Goal: Transaction & Acquisition: Obtain resource

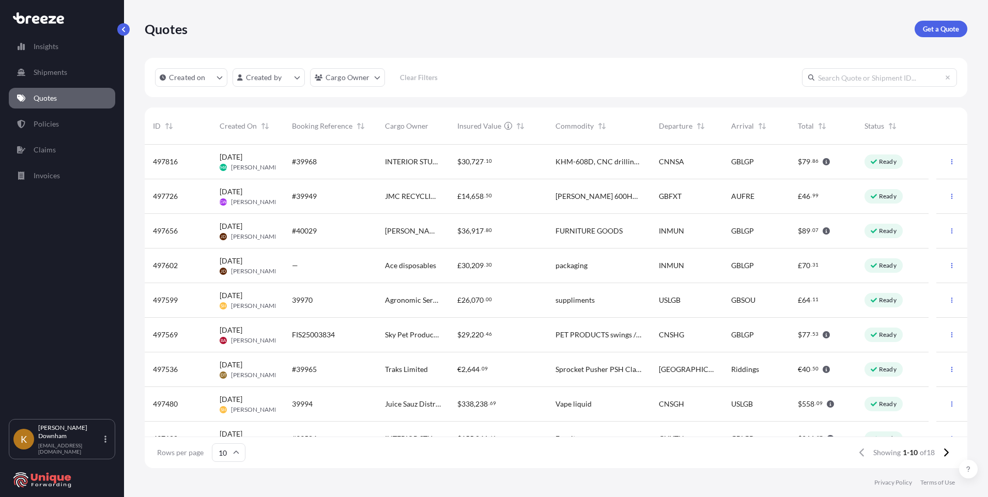
scroll to position [321, 815]
click at [57, 102] on p "Quotes" at bounding box center [45, 98] width 23 height 10
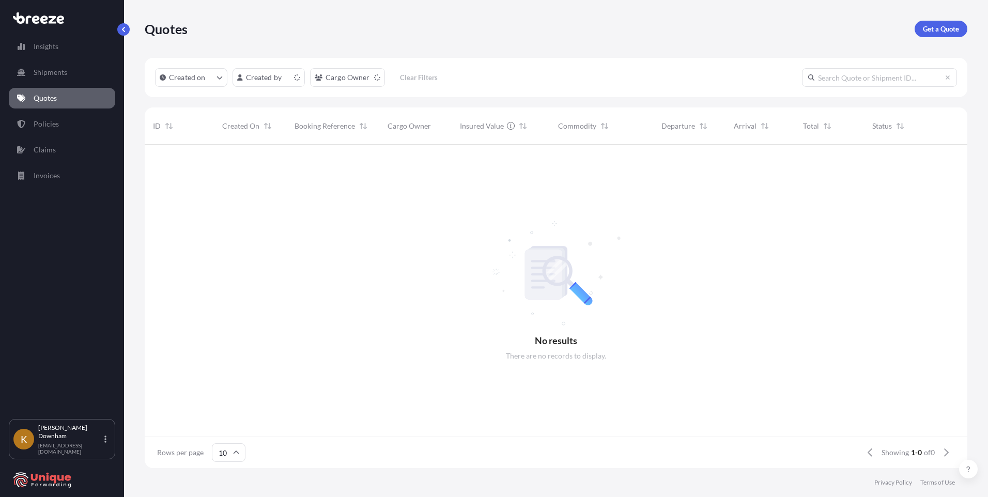
scroll to position [8, 8]
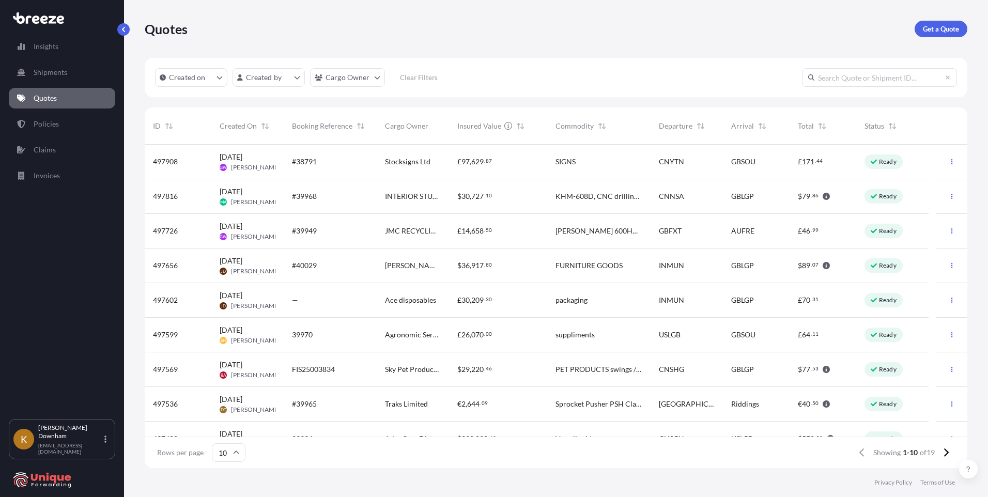
click at [410, 166] on span "Stocksigns Ltd" at bounding box center [407, 162] width 45 height 10
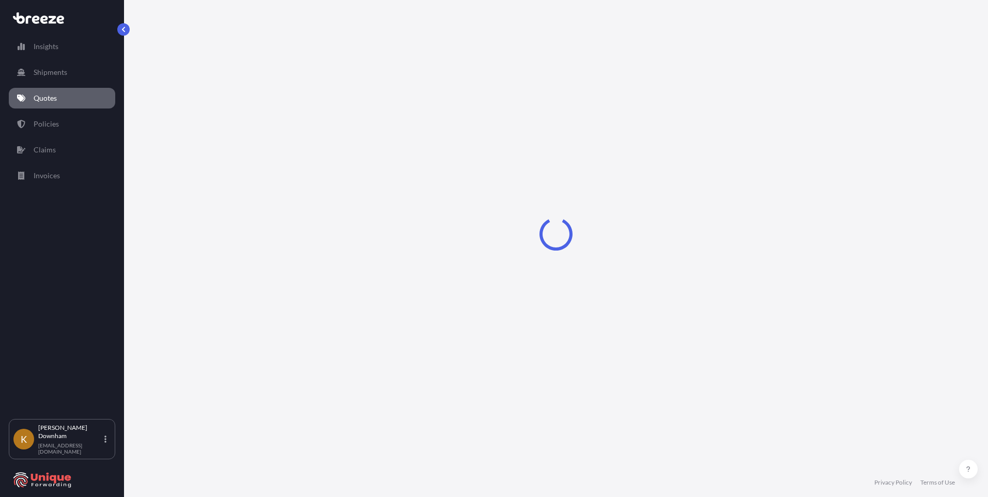
scroll to position [352, 0]
select select "Sea"
select select "Road"
select select "2"
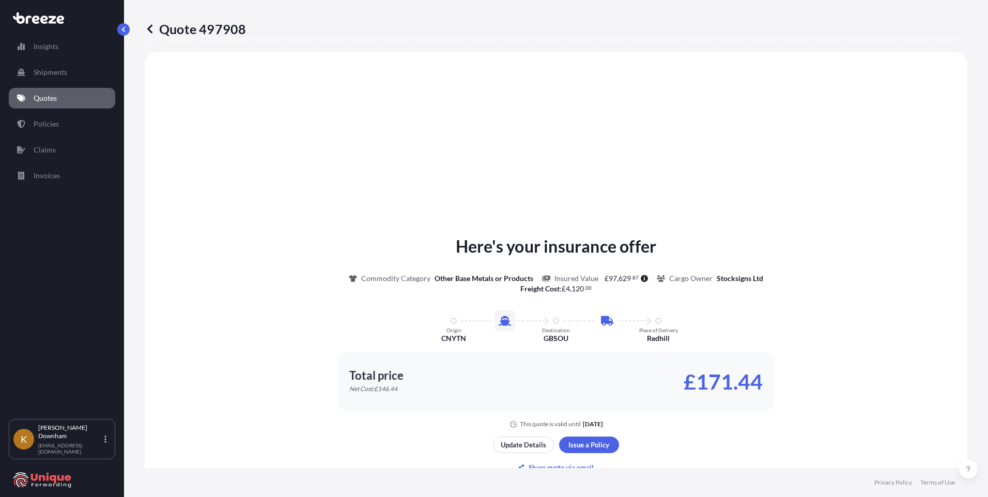
scroll to position [456, 0]
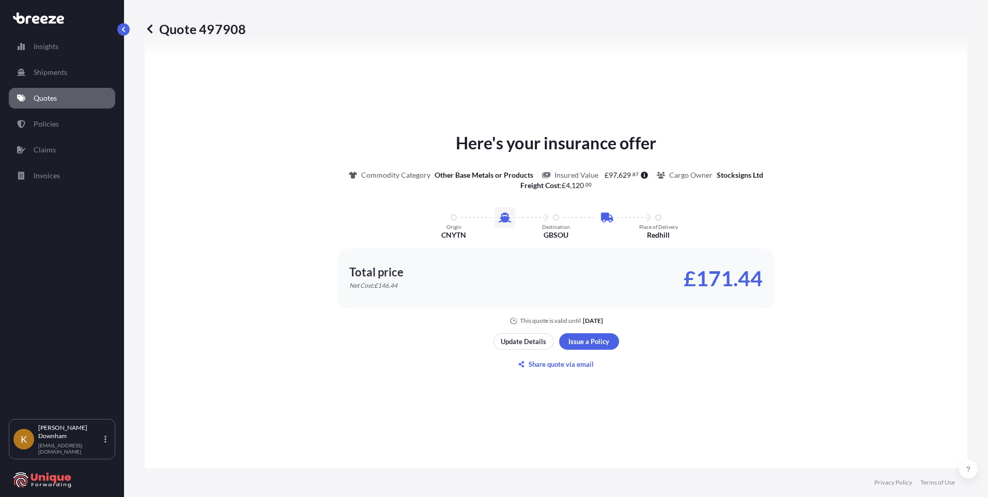
click at [592, 393] on div "Here's your insurance offer Commodity Category Other Base Metals or Products In…" at bounding box center [556, 252] width 794 height 578
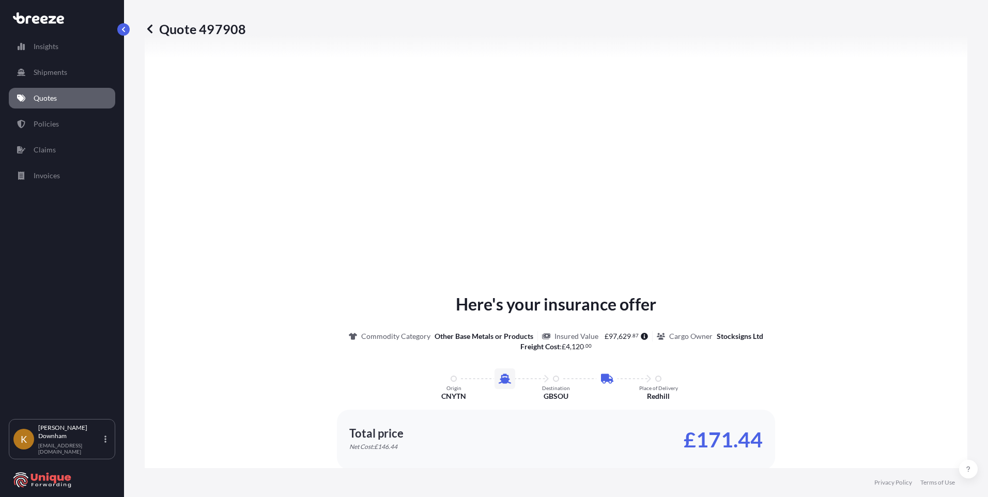
scroll to position [1232, 0]
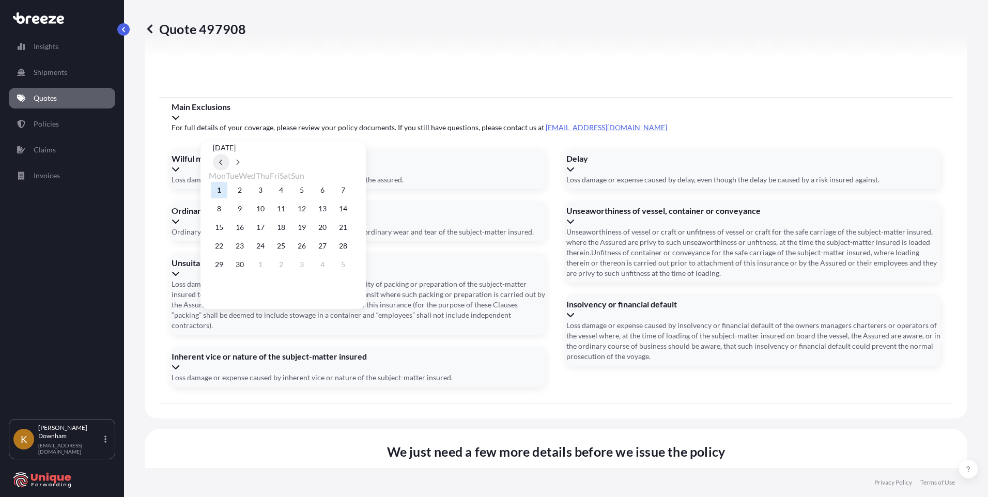
click at [222, 160] on icon at bounding box center [220, 163] width 3 height 6
click at [351, 228] on button "17" at bounding box center [343, 227] width 17 height 17
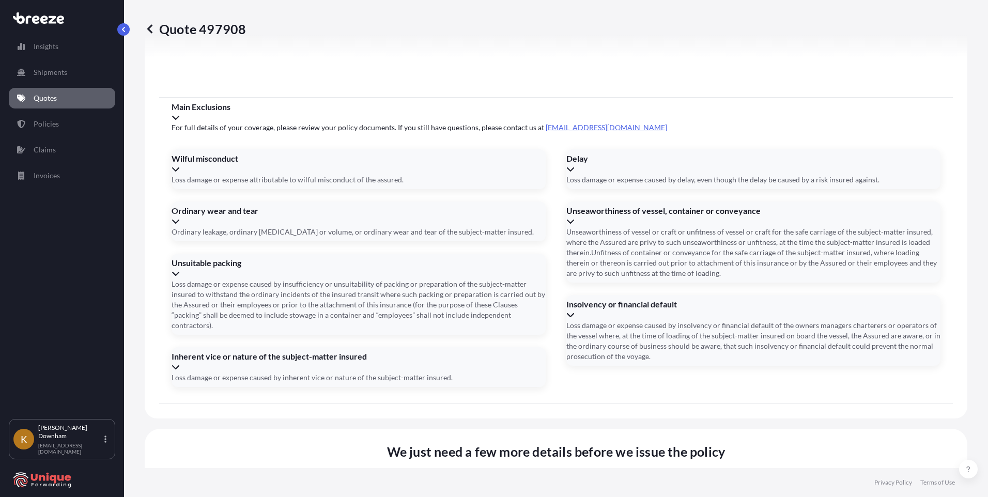
type input "[DATE]"
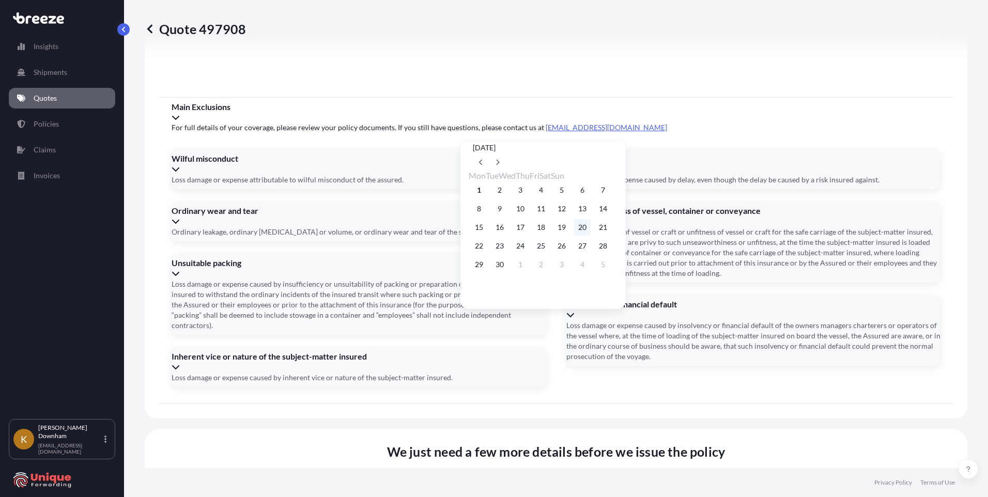
click at [591, 229] on button "20" at bounding box center [582, 227] width 17 height 17
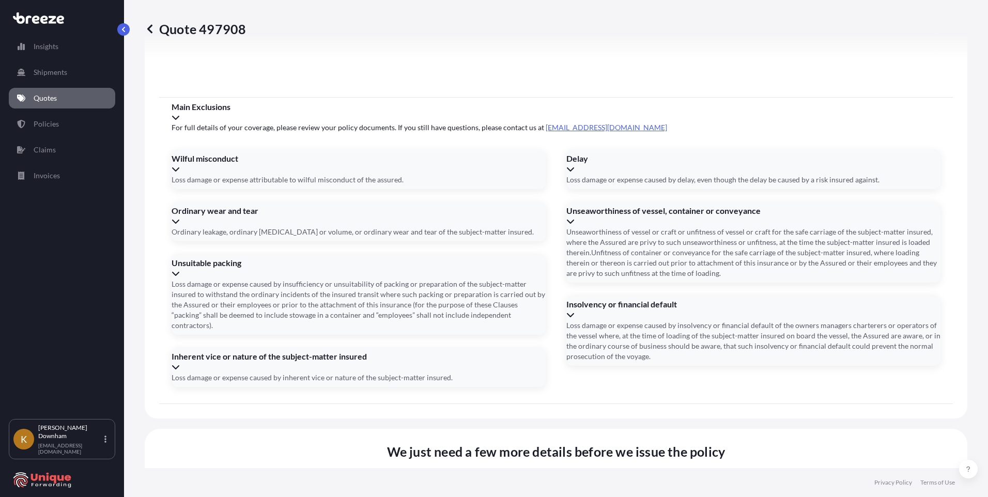
type input "[DATE]"
paste input "HASU4937156"
type input "HASU4937156"
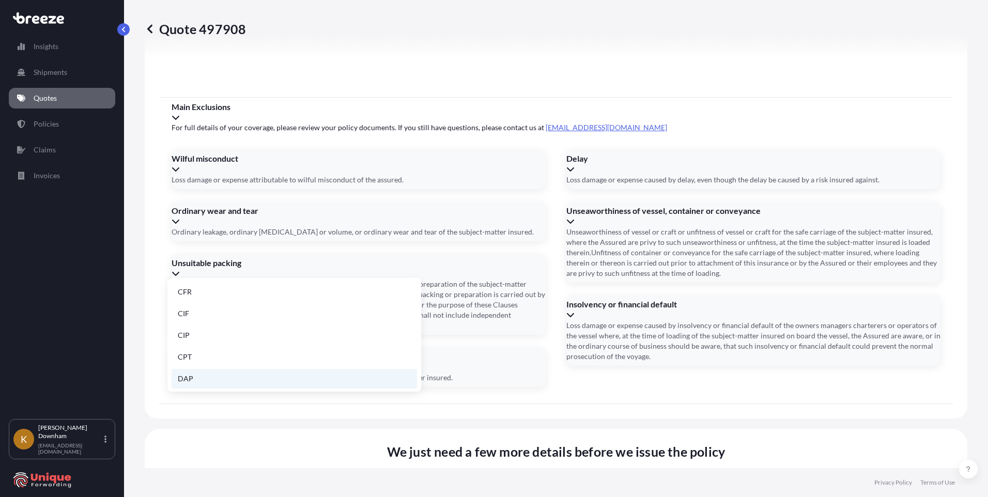
scroll to position [131, 0]
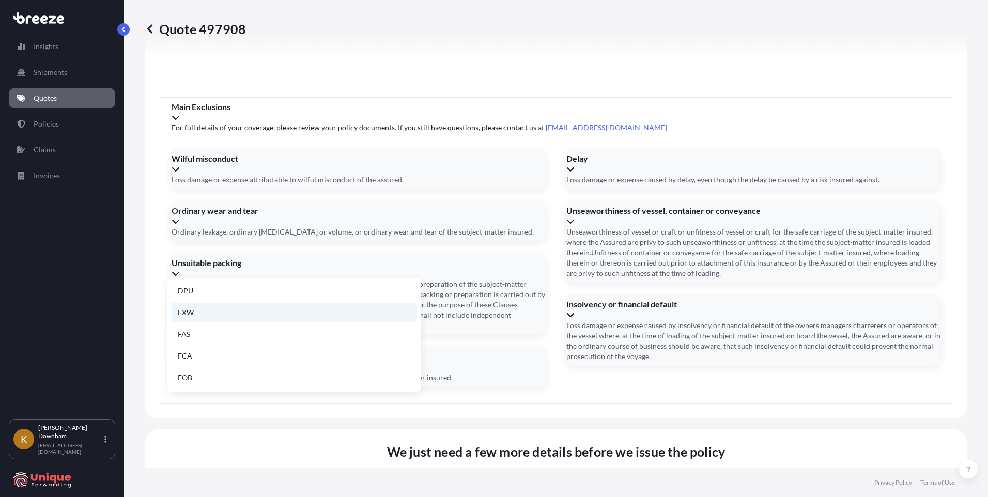
click at [194, 312] on li "EXW" at bounding box center [294, 313] width 245 height 20
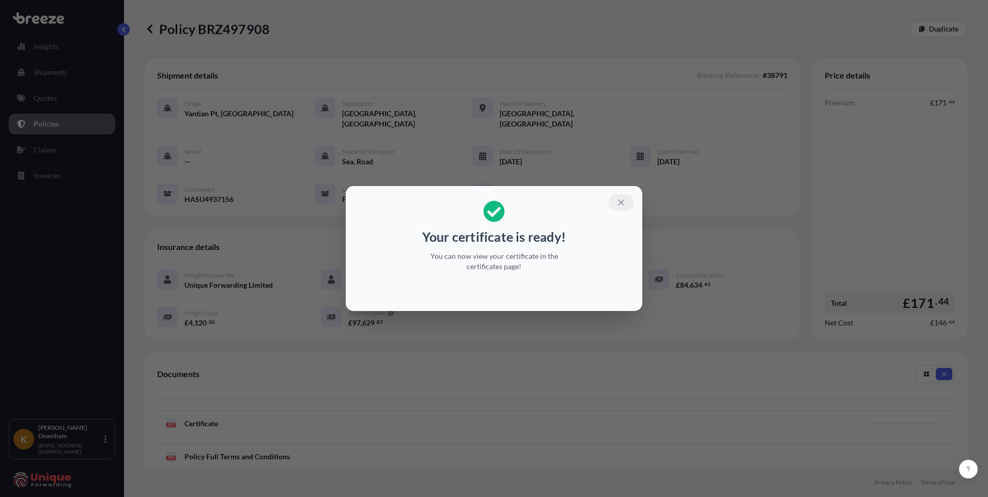
click at [619, 201] on icon "button" at bounding box center [621, 202] width 9 height 9
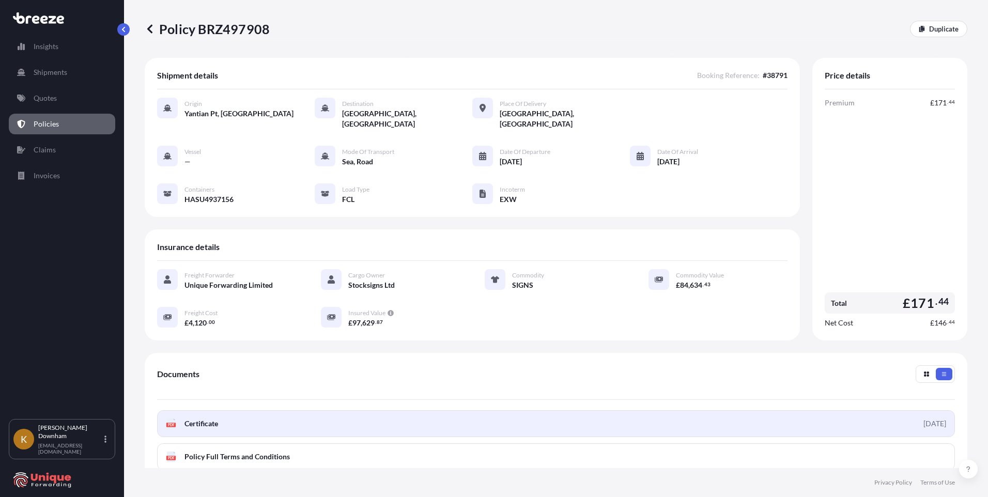
click at [450, 413] on link "PDF Certificate [DATE]" at bounding box center [556, 423] width 798 height 27
